Goal: Task Accomplishment & Management: Use online tool/utility

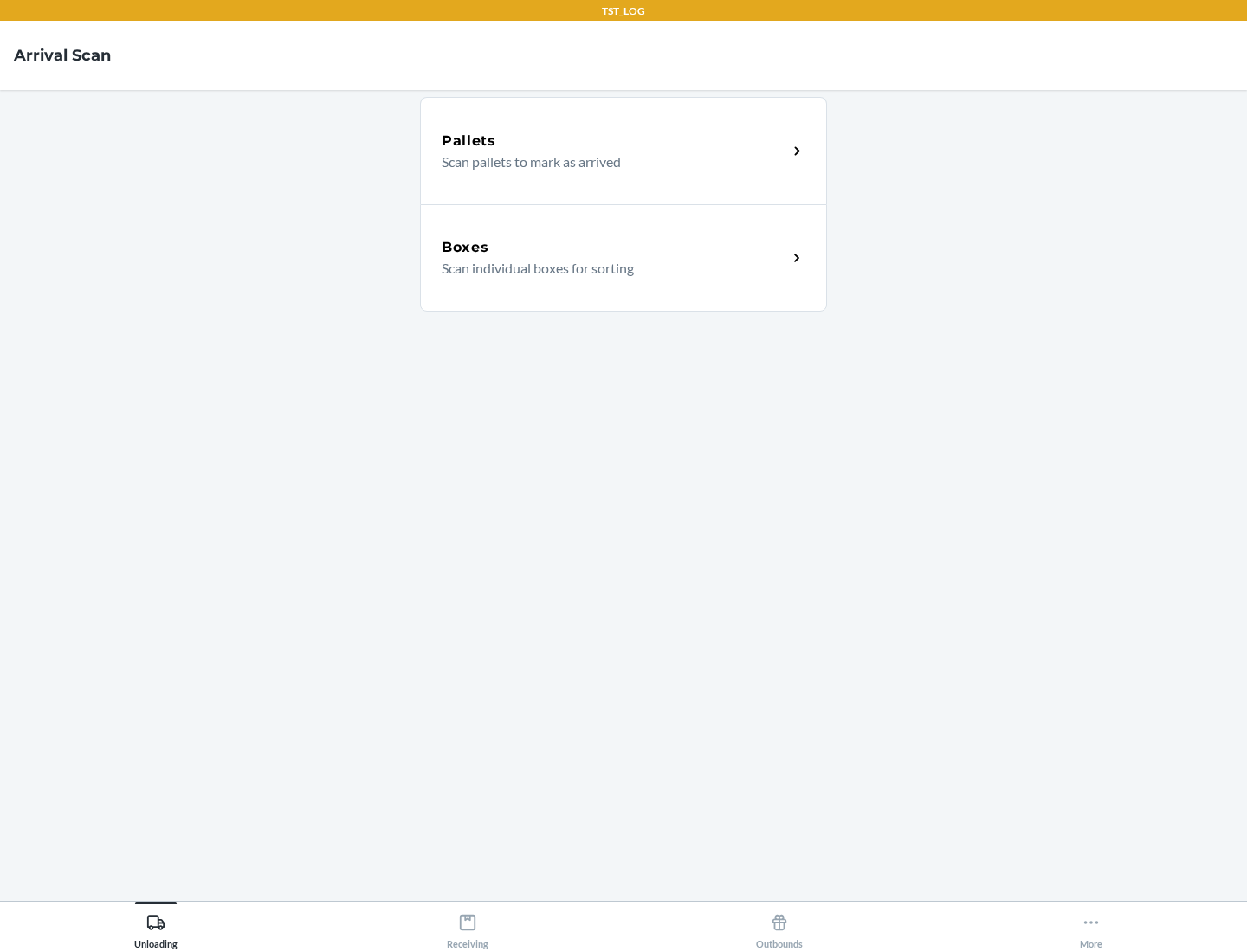
click at [613, 248] on div "Boxes" at bounding box center [613, 248] width 345 height 21
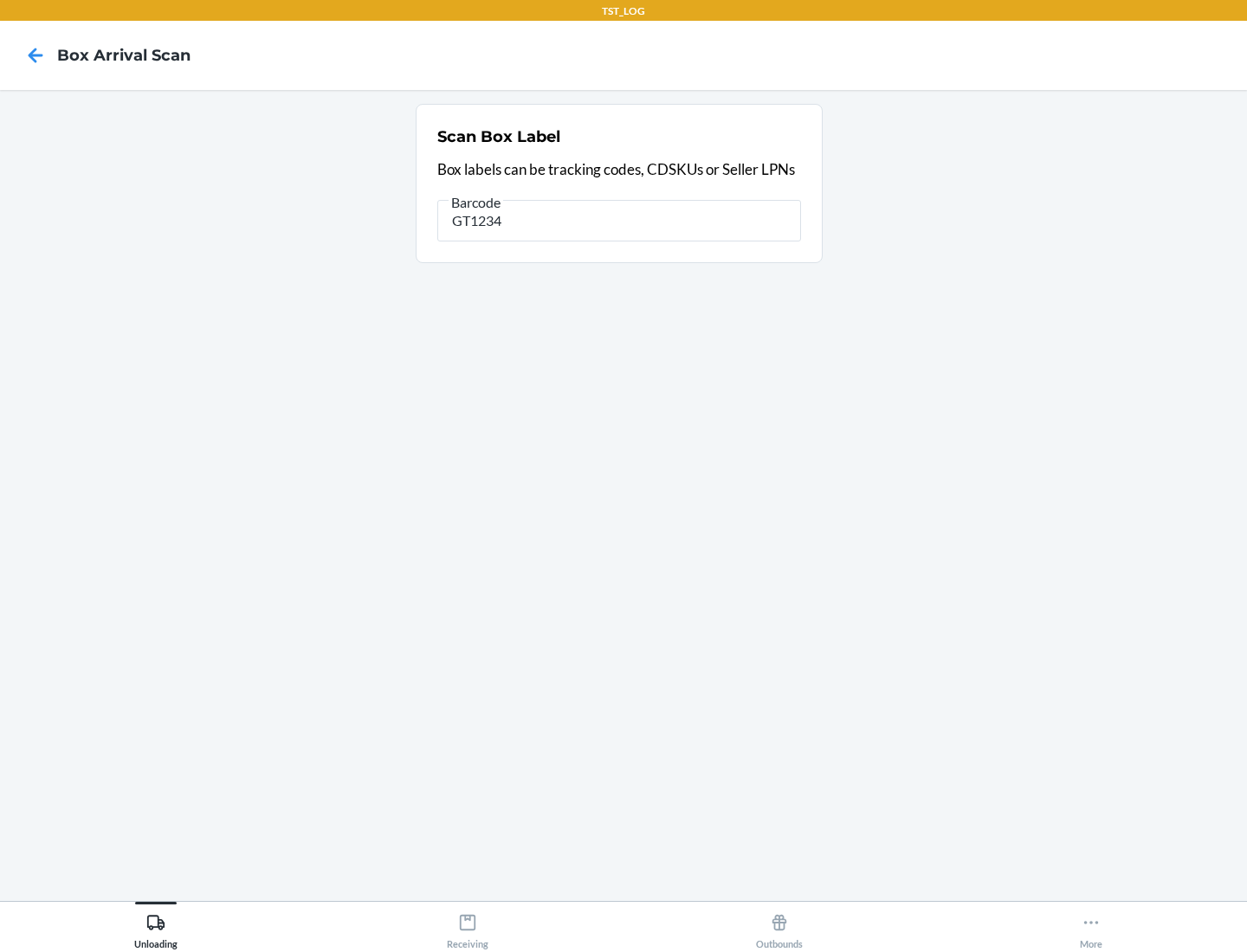
type input "GT1234"
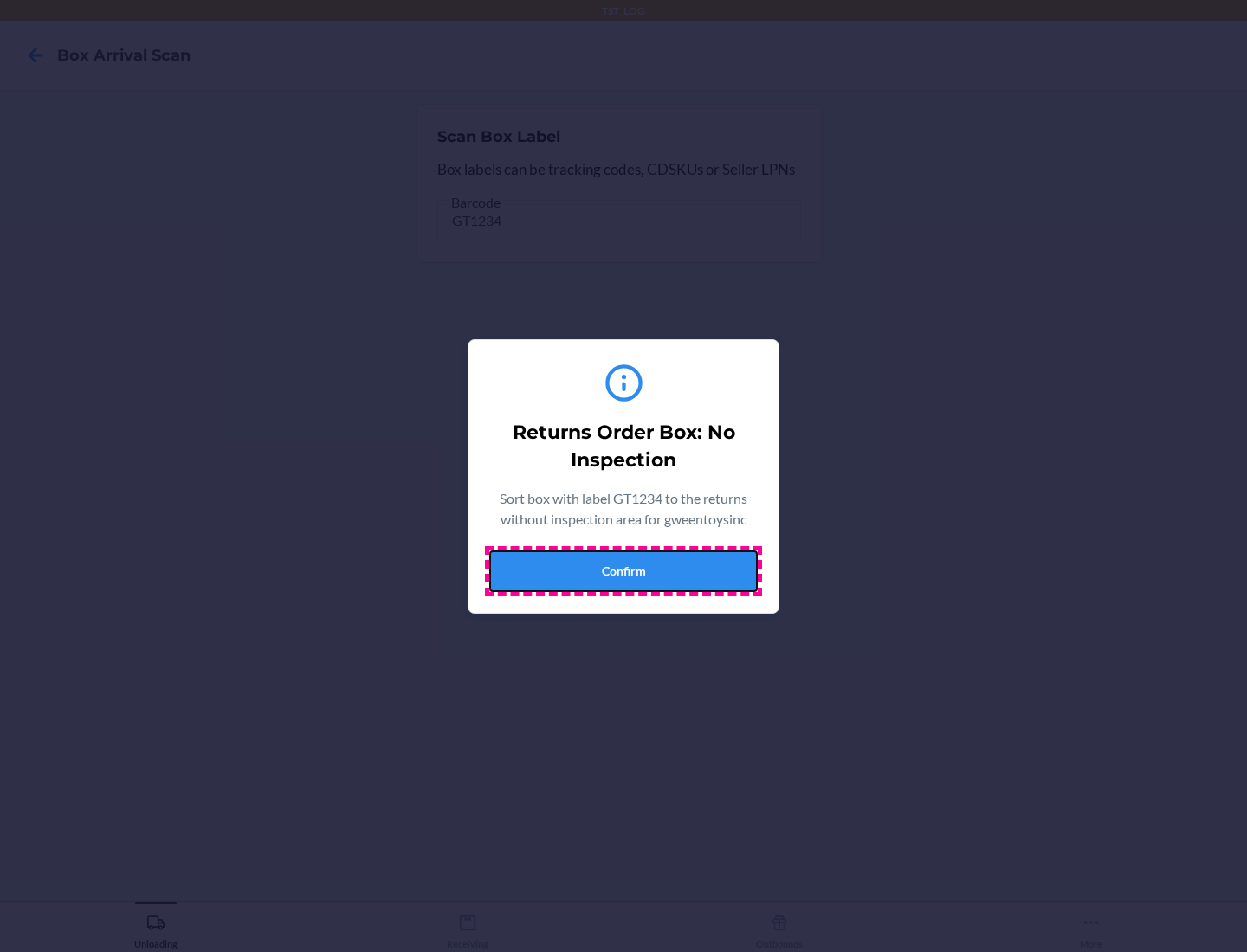
click at [623, 570] on button "Confirm" at bounding box center [623, 571] width 268 height 41
